Goal: Task Accomplishment & Management: Manage account settings

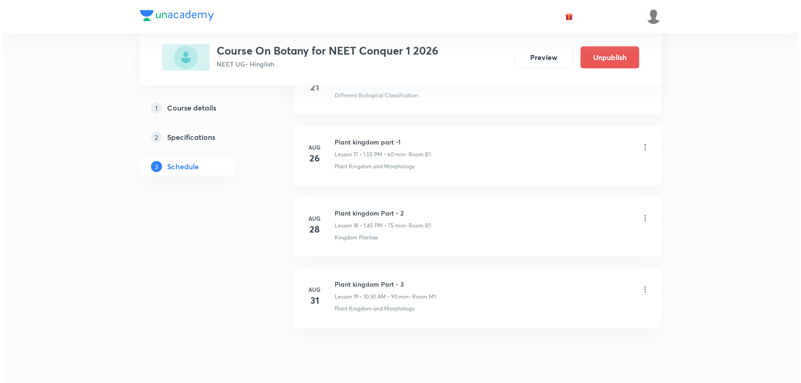
scroll to position [1701, 0]
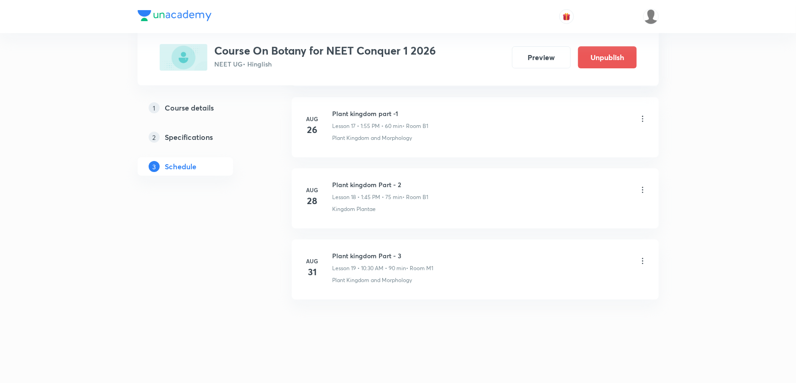
click at [641, 258] on icon at bounding box center [642, 260] width 9 height 9
click at [559, 283] on p "Edit" at bounding box center [557, 282] width 11 height 10
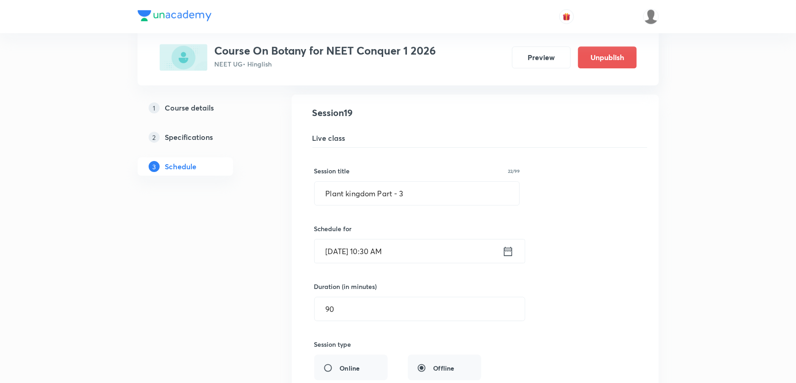
scroll to position [1340, 0]
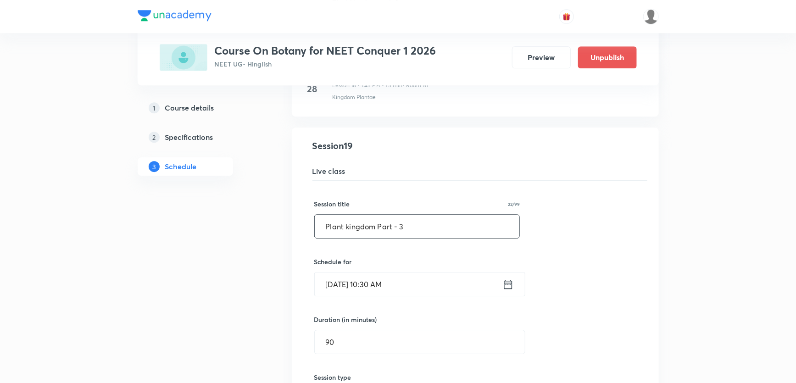
drag, startPoint x: 376, startPoint y: 229, endPoint x: 221, endPoint y: 219, distance: 154.9
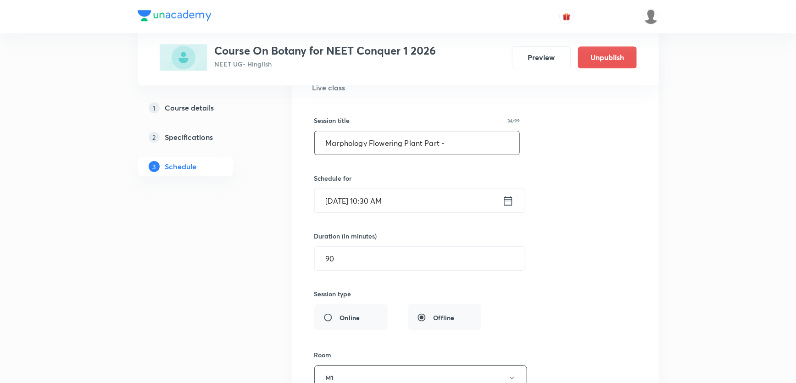
scroll to position [1423, 0]
click at [335, 144] on input "Marphology Flowering Plant Part -" at bounding box center [417, 143] width 205 height 23
click at [446, 140] on input "Morphology Flowering Plant Part -" at bounding box center [417, 143] width 205 height 23
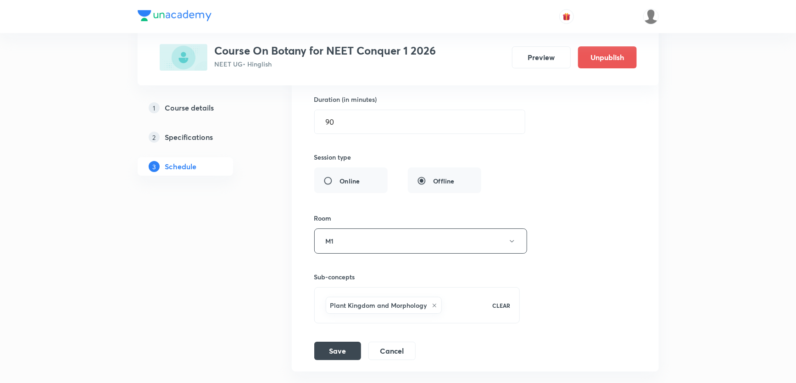
scroll to position [1632, 0]
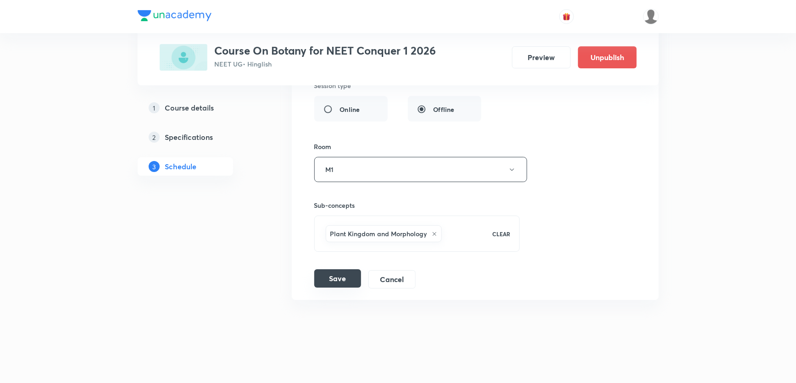
type input "Morphology Flowering Plant Part - 1"
click at [341, 275] on button "Save" at bounding box center [337, 278] width 47 height 18
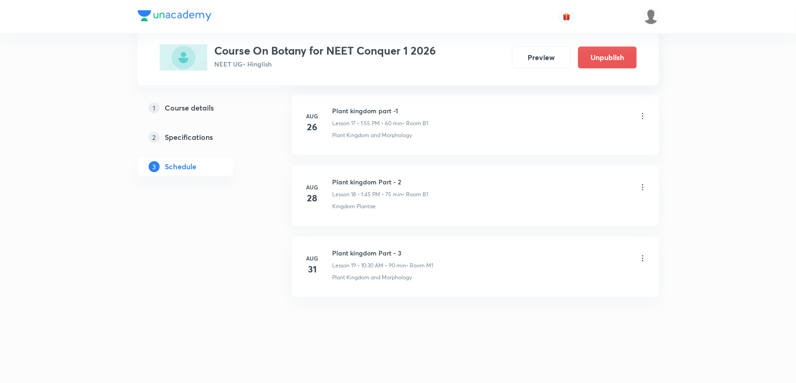
scroll to position [1280, 0]
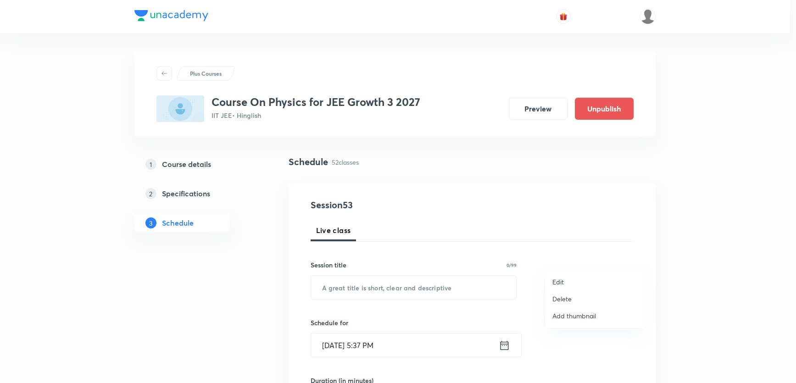
click at [640, 258] on div at bounding box center [398, 191] width 796 height 383
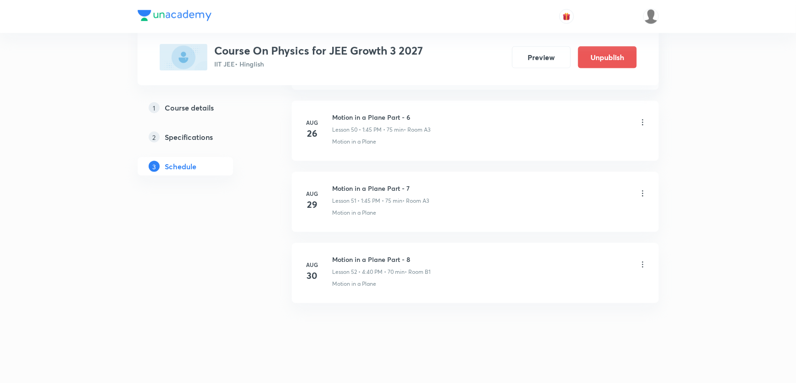
click at [640, 260] on icon at bounding box center [642, 264] width 9 height 9
click at [577, 297] on li "Delete" at bounding box center [595, 298] width 100 height 17
click at [530, 367] on button "Delete" at bounding box center [530, 364] width 81 height 22
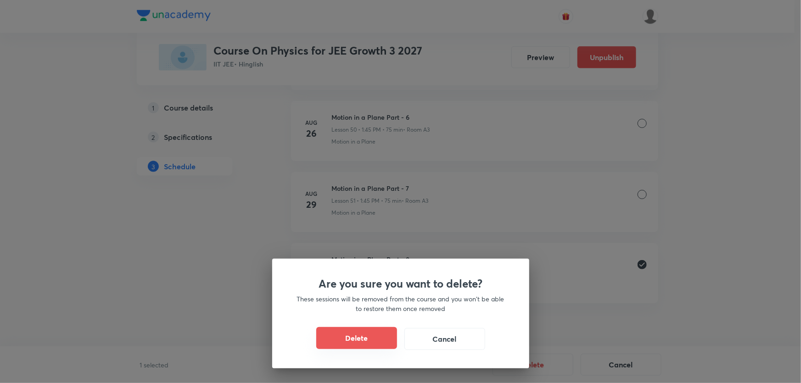
click at [356, 339] on button "Delete" at bounding box center [356, 338] width 81 height 22
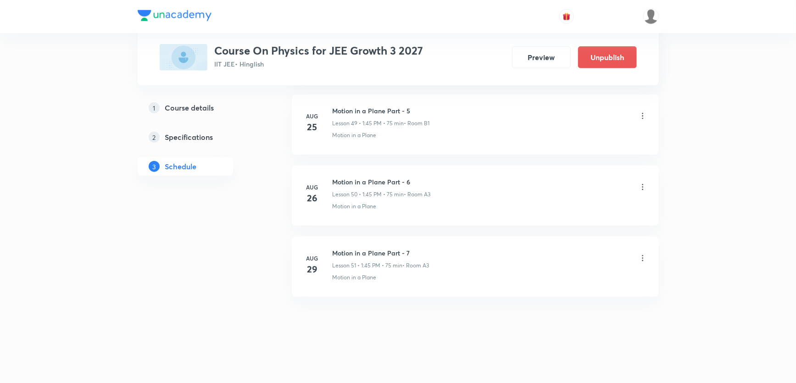
scroll to position [3974, 0]
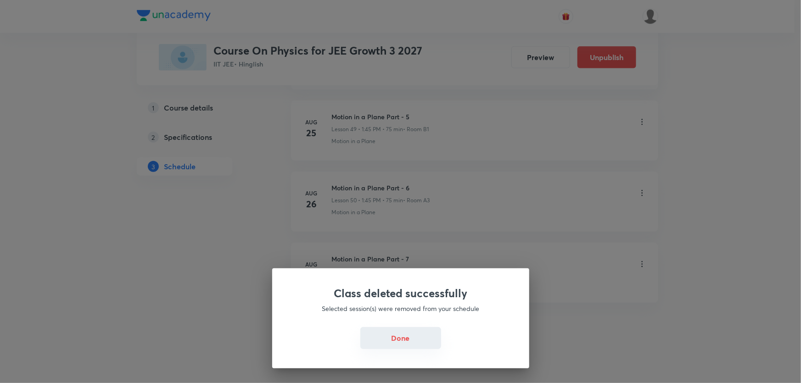
click at [391, 341] on button "Done" at bounding box center [400, 338] width 81 height 22
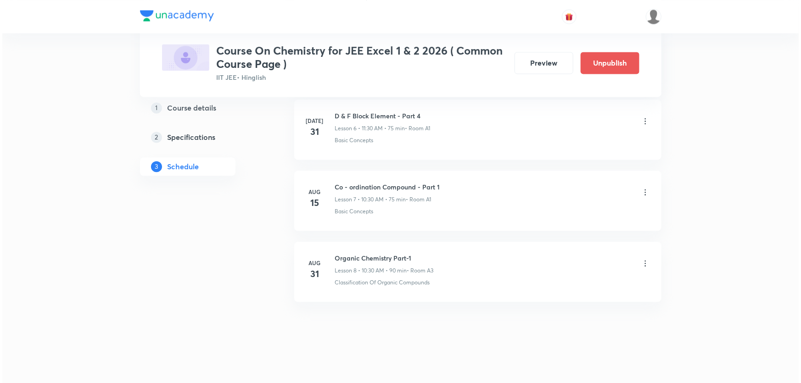
scroll to position [931, 0]
click at [643, 257] on icon at bounding box center [642, 259] width 9 height 9
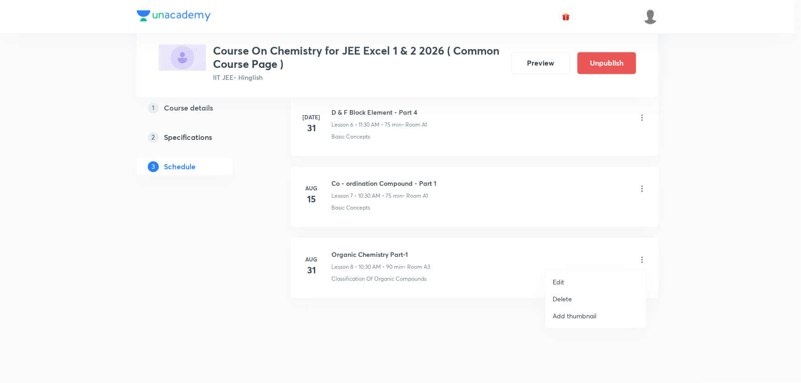
click at [579, 279] on li "Edit" at bounding box center [595, 281] width 100 height 17
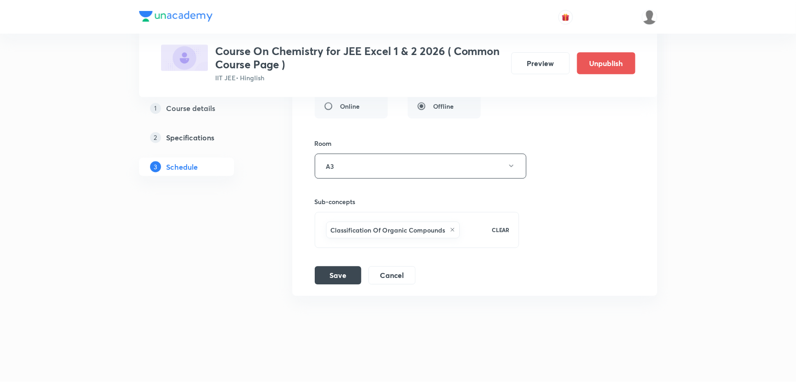
scroll to position [862, 0]
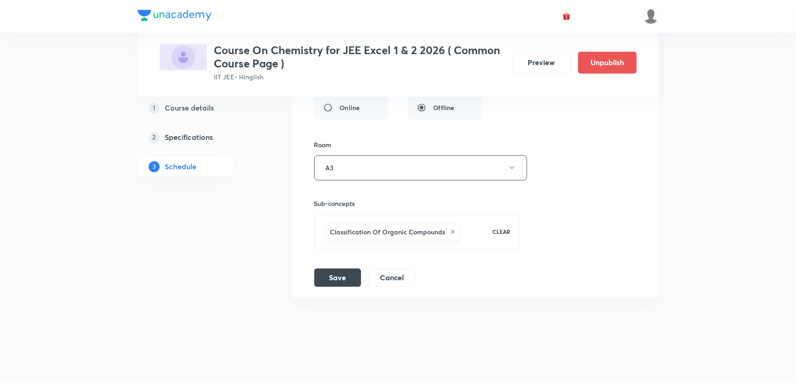
click at [447, 232] on div "Classification Of Organic Compounds" at bounding box center [393, 232] width 134 height 17
type input "al"
checkbox input "true"
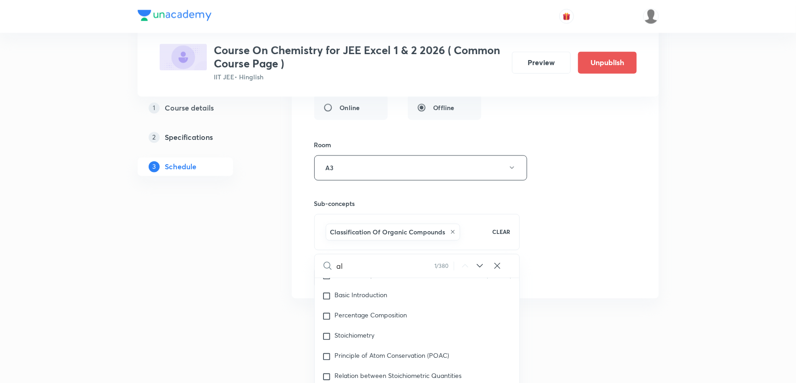
type input "alk"
checkbox input "true"
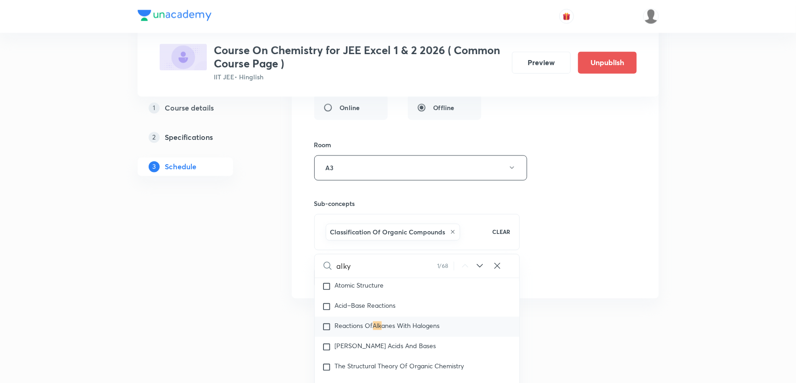
type input "alkya"
checkbox input "true"
type input "alkyal"
checkbox input "true"
type input "alky"
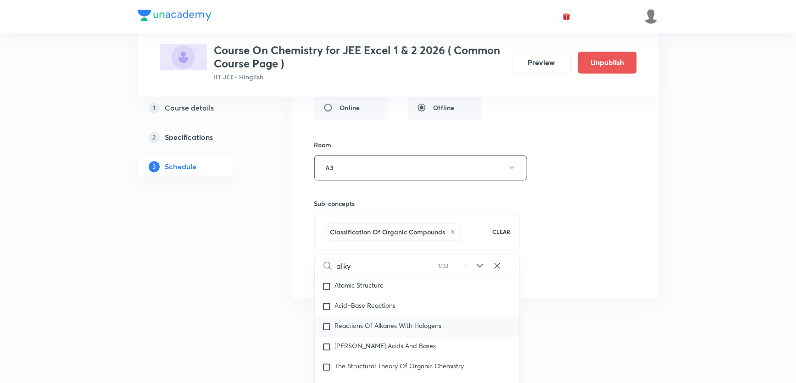
checkbox input "true"
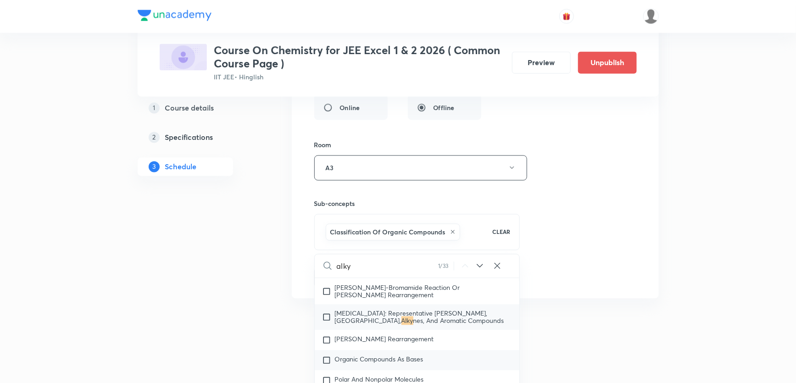
scroll to position [15971, 0]
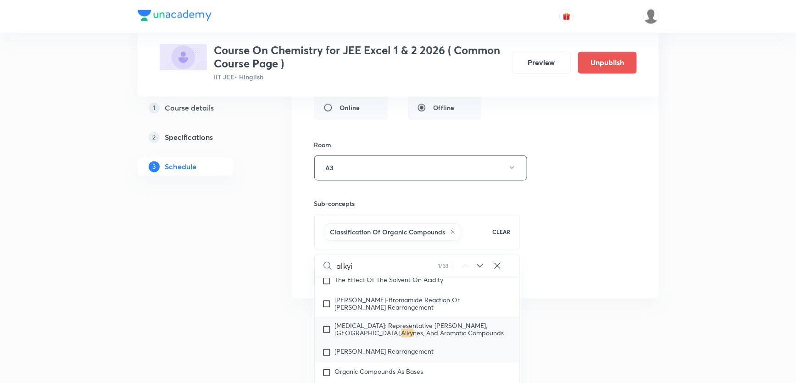
type input "alkyil"
checkbox input "true"
type input "alkyi"
checkbox input "true"
type input "alk"
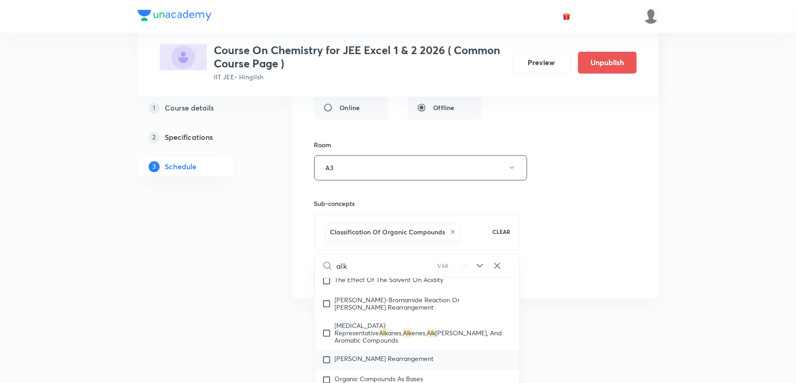
checkbox input "true"
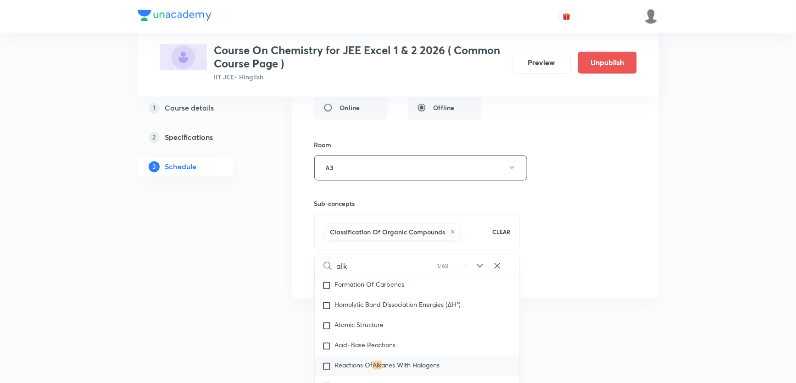
scroll to position [15173, 0]
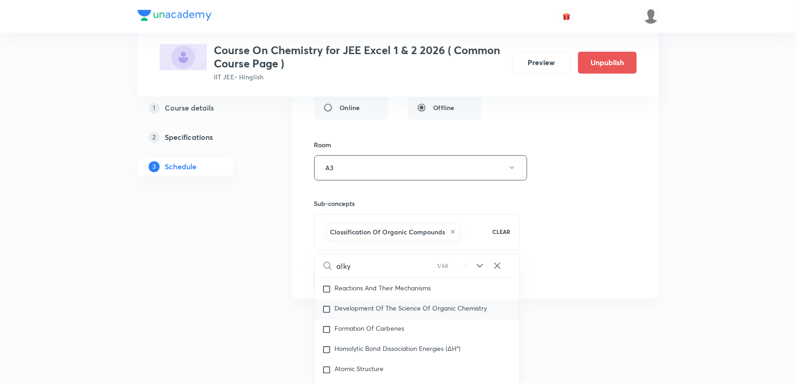
type input "alkyl"
checkbox input "true"
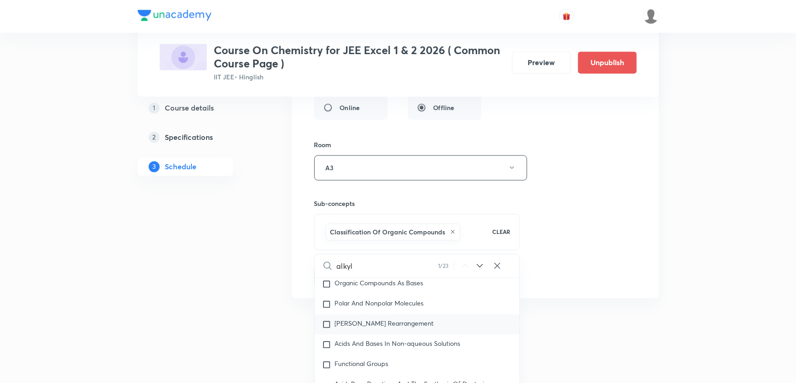
scroll to position [16101, 0]
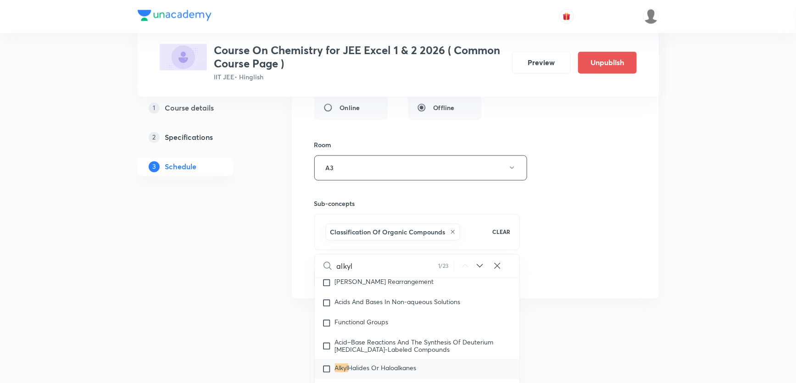
type input "alkyl"
click at [368, 364] on span "Halides Or Haloalkanes" at bounding box center [382, 368] width 68 height 9
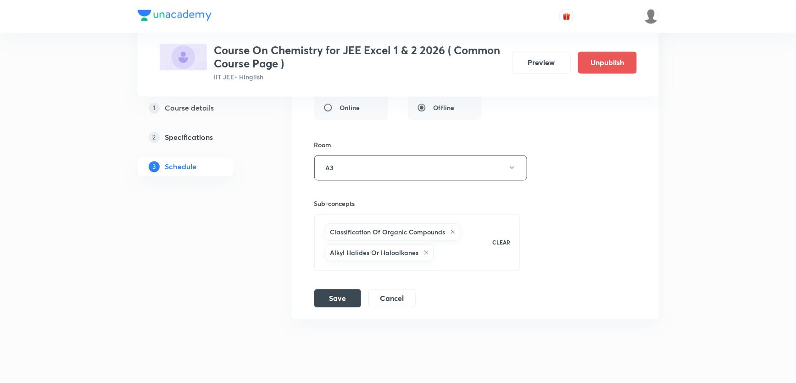
click at [450, 231] on icon at bounding box center [453, 232] width 6 height 6
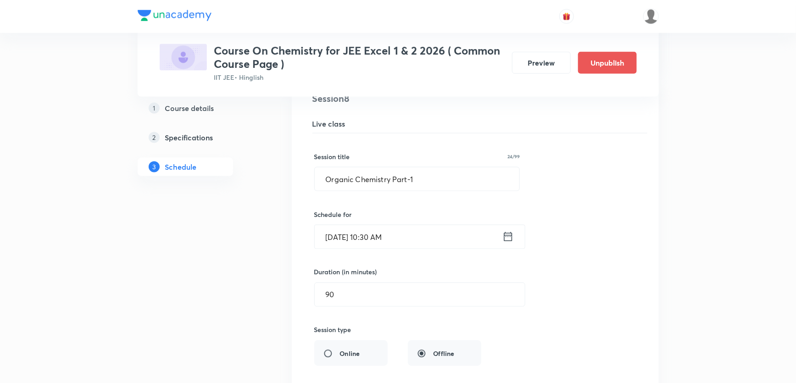
scroll to position [612, 0]
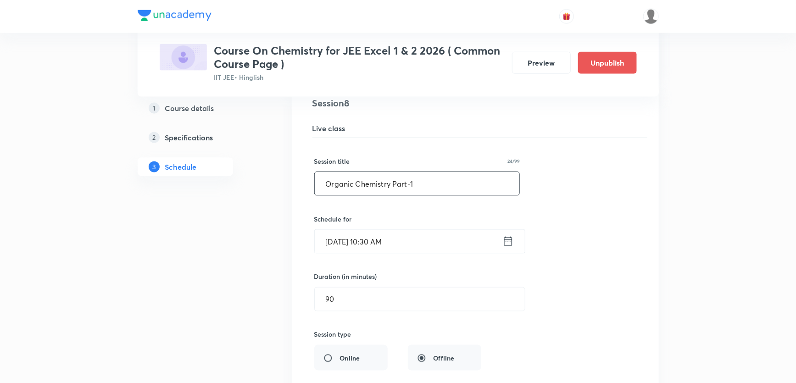
drag, startPoint x: 389, startPoint y: 187, endPoint x: 260, endPoint y: 156, distance: 132.5
click at [260, 156] on div "Plus Courses Course On Chemistry for JEE Excel 1 & 2 2026 ( Common Course Page …" at bounding box center [398, 29] width 521 height 1179
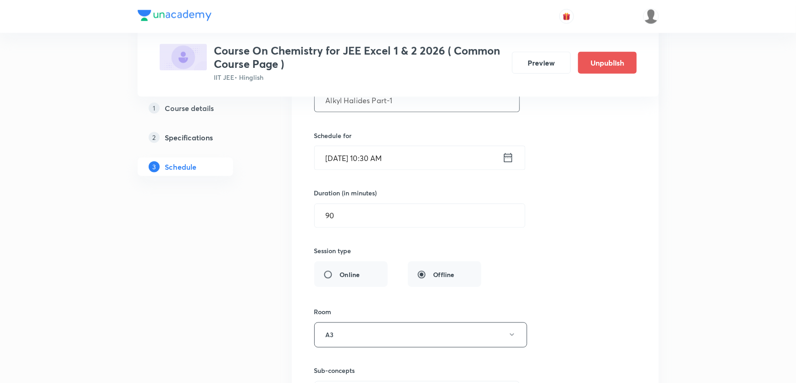
scroll to position [779, 0]
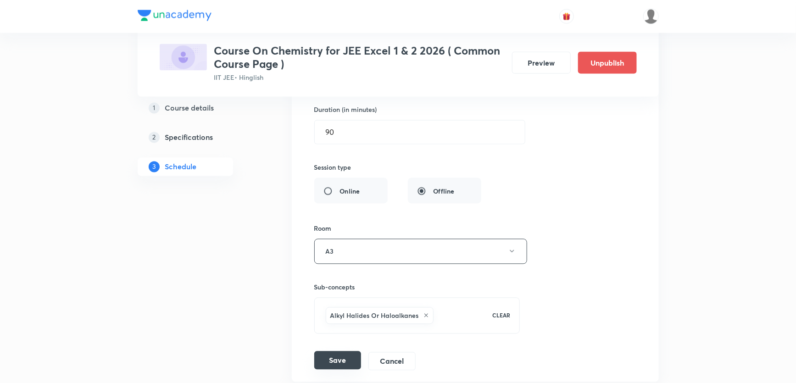
type input "Alkyl Halides Part-1"
click at [330, 358] on button "Save" at bounding box center [337, 360] width 47 height 18
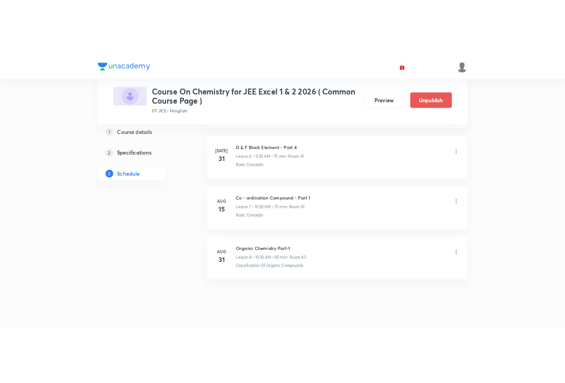
scroll to position [510, 0]
